Goal: Navigation & Orientation: Understand site structure

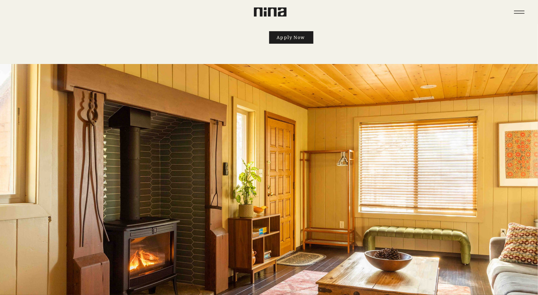
scroll to position [197, 0]
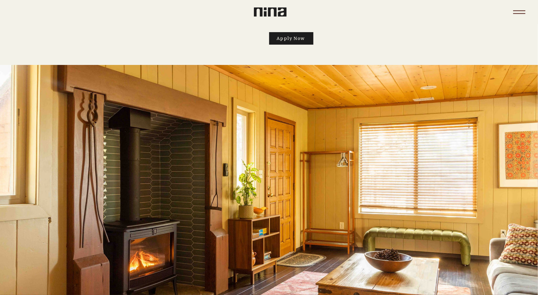
click at [514, 14] on icon "Menu" at bounding box center [520, 12] width 22 height 22
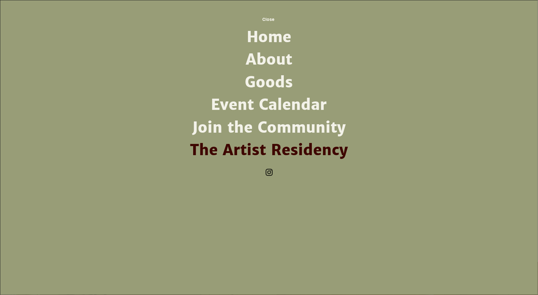
click at [277, 34] on link "Home" at bounding box center [269, 37] width 163 height 22
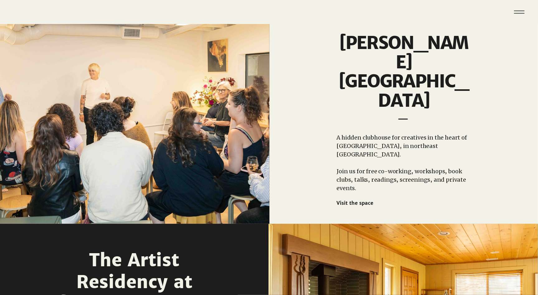
scroll to position [426, 0]
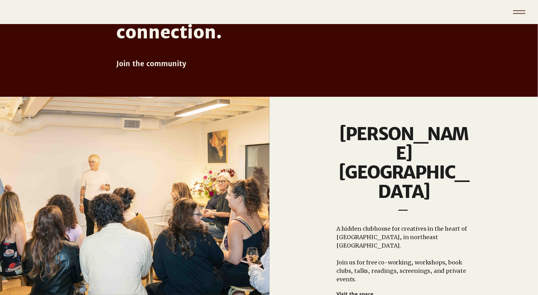
click at [514, 20] on icon "Menu" at bounding box center [520, 12] width 22 height 22
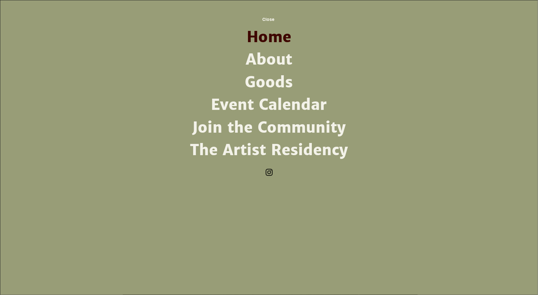
click at [289, 60] on link "About" at bounding box center [269, 59] width 163 height 22
